Goal: Use online tool/utility: Use online tool/utility

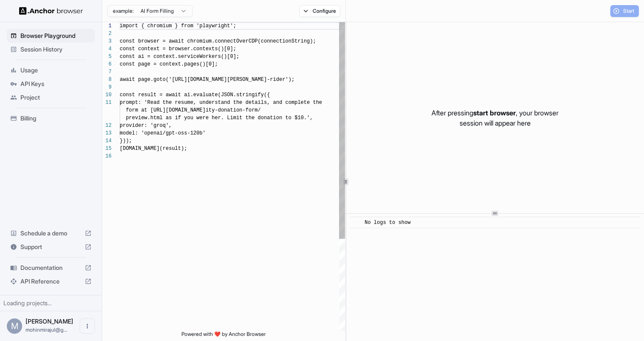
scroll to position [77, 0]
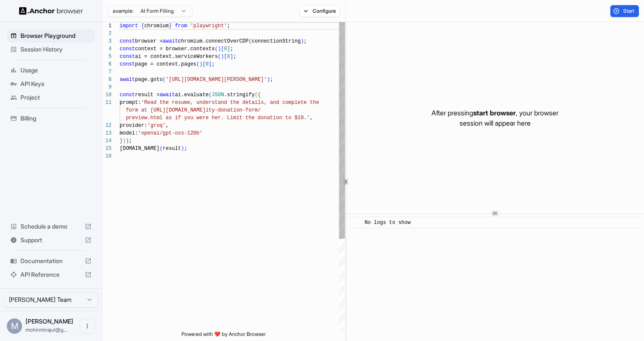
click at [228, 142] on div "import { chromium } from 'playwright' ; const browser = await chromium.connectO…" at bounding box center [232, 241] width 225 height 439
click at [316, 12] on button "Configure" at bounding box center [320, 11] width 41 height 12
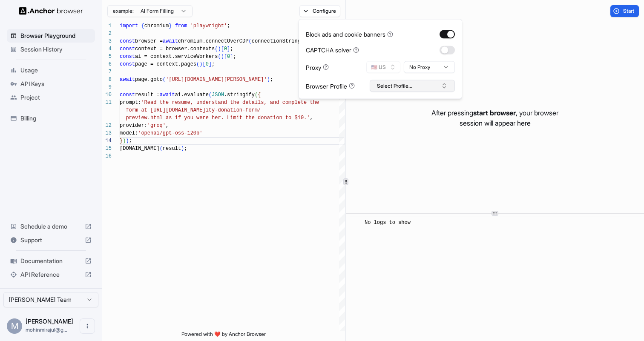
click at [394, 81] on button "Select Profile..." at bounding box center [412, 86] width 85 height 12
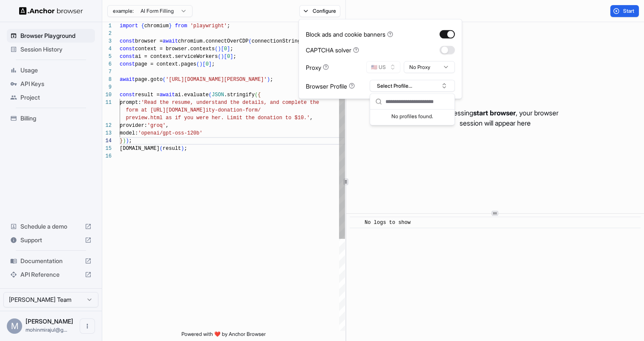
click at [216, 163] on div "import { chromium } from 'playwright' ; const browser = await chromium.connectO…" at bounding box center [232, 241] width 225 height 439
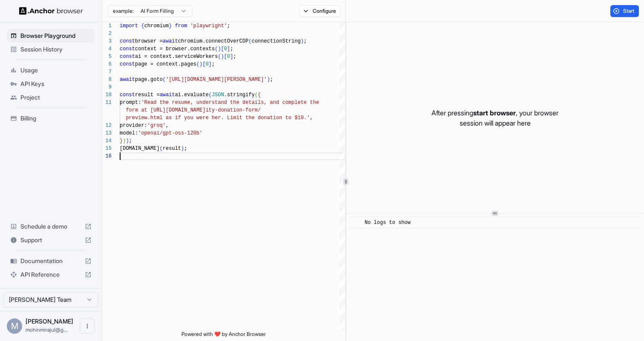
click at [160, 13] on html "Browser Playground Session History Usage API Keys Project Billing Schedule a de…" at bounding box center [322, 170] width 644 height 341
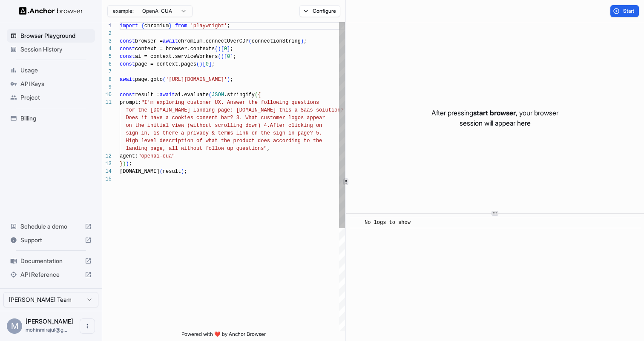
scroll to position [0, 0]
click at [160, 91] on div "import { chromium } from 'playwright' ; const browser = await chromium.connectO…" at bounding box center [232, 253] width 225 height 462
click at [154, 10] on html "Browser Playground Session History Usage API Keys Project Billing Schedule a de…" at bounding box center [322, 170] width 644 height 341
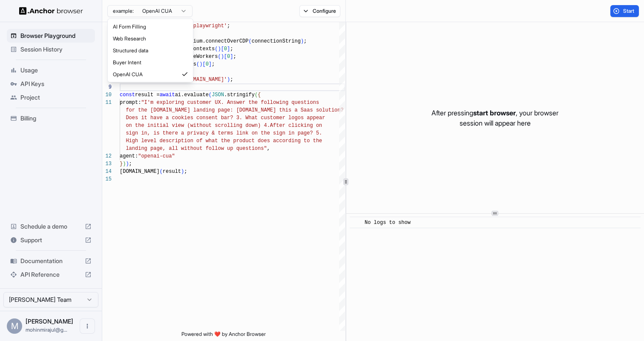
type textarea "**********"
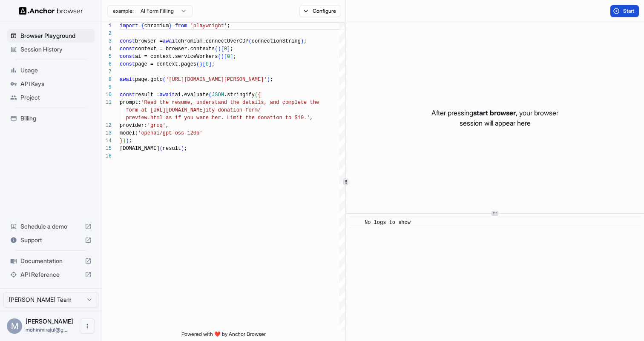
click at [619, 11] on button "Start" at bounding box center [625, 11] width 29 height 12
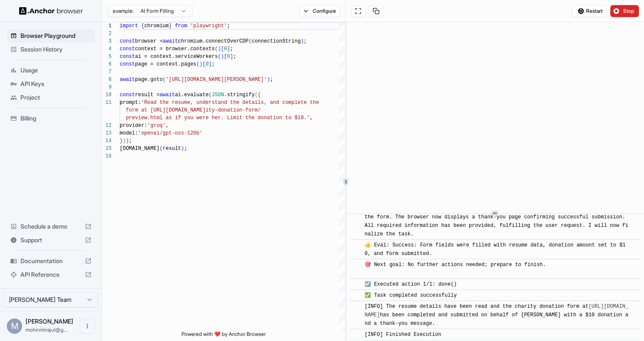
scroll to position [491, 0]
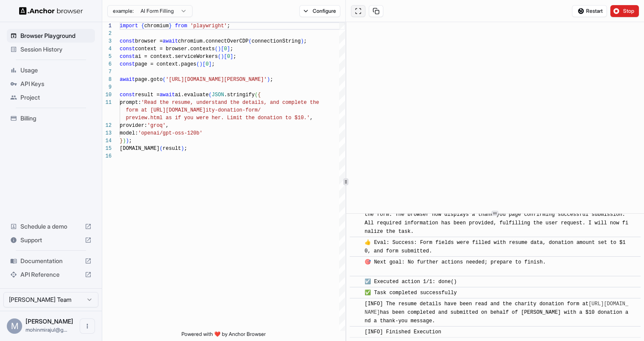
click at [362, 12] on button at bounding box center [358, 11] width 14 height 12
click at [203, 89] on div "import { chromium } from 'playwright' ; const browser = await chromium.connectO…" at bounding box center [232, 241] width 225 height 439
click at [206, 73] on div "import { chromium } from 'playwright' ; const browser = await chromium.connectO…" at bounding box center [232, 241] width 225 height 439
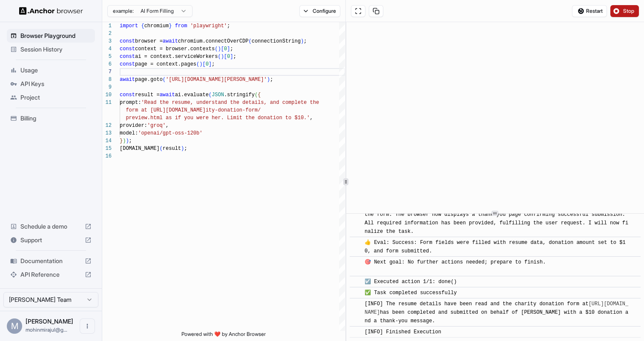
click at [618, 12] on button "Stop" at bounding box center [625, 11] width 29 height 12
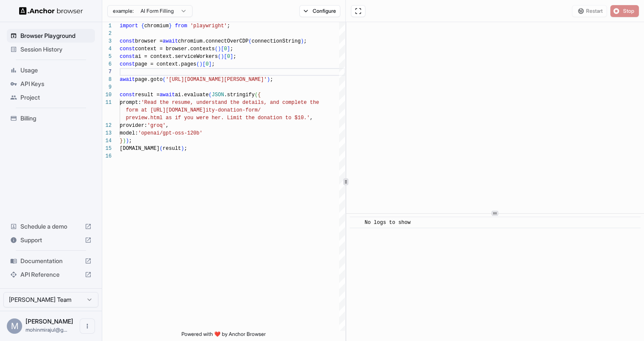
scroll to position [0, 0]
click at [46, 48] on span "Session History" at bounding box center [55, 49] width 71 height 9
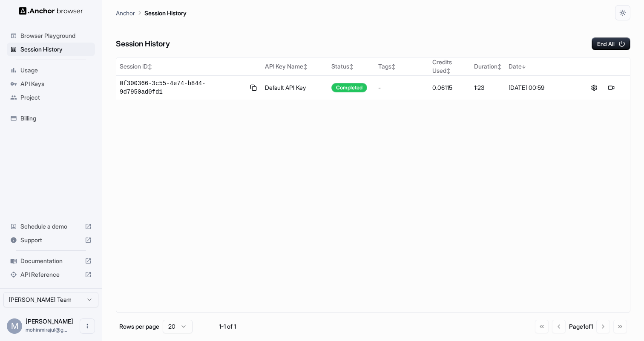
click at [49, 298] on html "Browser Playground Session History Usage API Keys Project Billing Schedule a de…" at bounding box center [322, 170] width 644 height 341
click at [144, 263] on html "Browser Playground Session History Usage API Keys Project Billing Schedule a de…" at bounding box center [322, 170] width 644 height 341
click at [35, 81] on span "API Keys" at bounding box center [55, 84] width 71 height 9
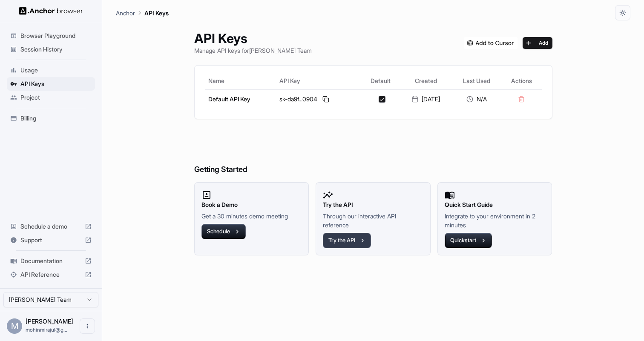
click at [364, 237] on icon "button" at bounding box center [363, 241] width 8 height 8
